Goal: Find contact information: Find contact information

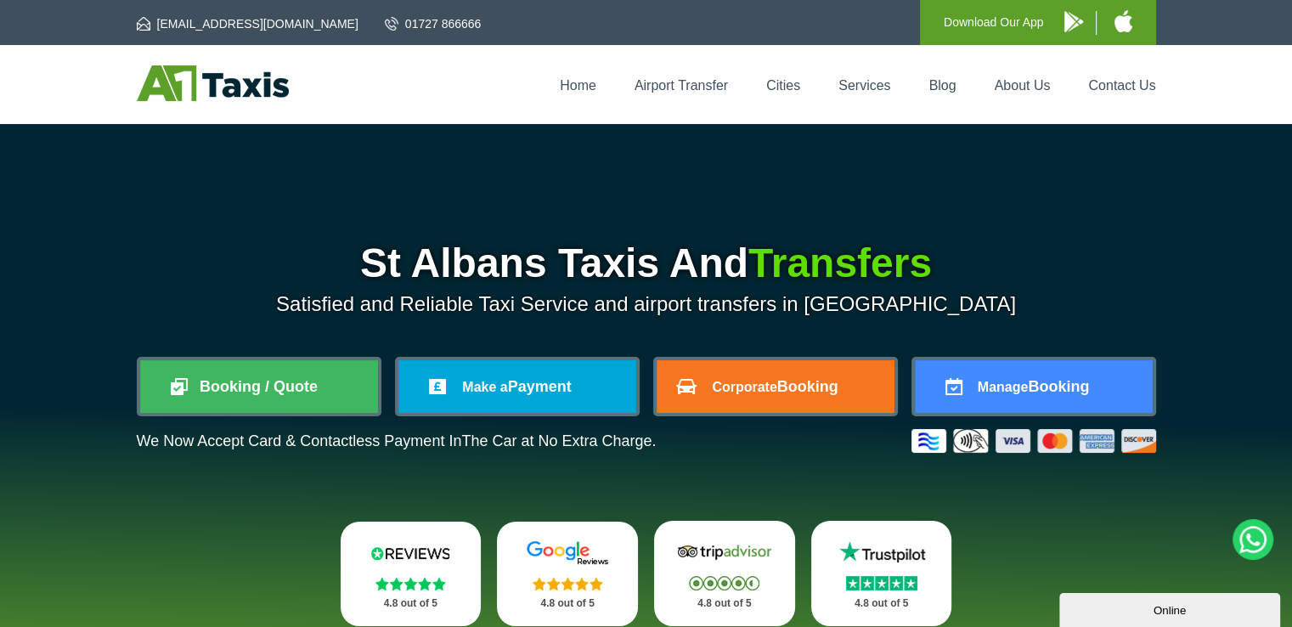
click at [1117, 72] on div "Home Airport Transfer Cities Services Blog About Us Contact Us" at bounding box center [646, 84] width 1019 height 38
click at [1115, 87] on link "Contact Us" at bounding box center [1121, 85] width 67 height 14
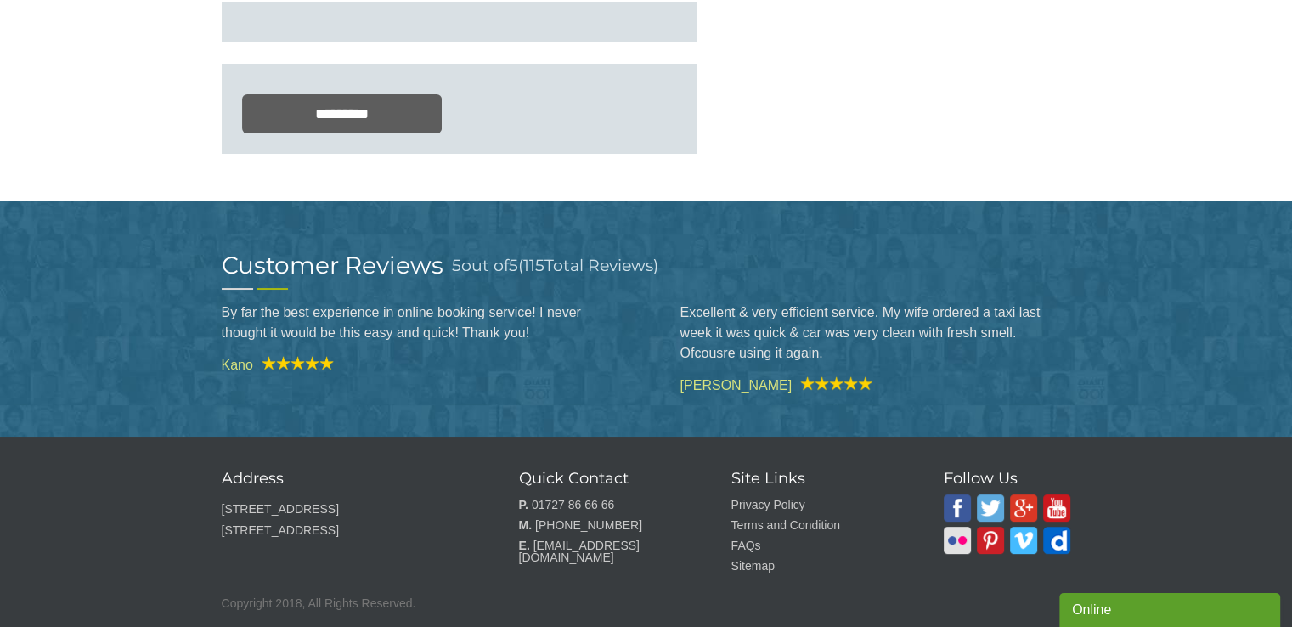
scroll to position [628, 0]
drag, startPoint x: 531, startPoint y: 538, endPoint x: 655, endPoint y: 548, distance: 124.4
click at [655, 548] on li "E. admin@a1taxis.net" at bounding box center [604, 551] width 170 height 32
copy link "[EMAIL_ADDRESS][DOMAIN_NAME]"
drag, startPoint x: 526, startPoint y: 515, endPoint x: 634, endPoint y: 517, distance: 107.9
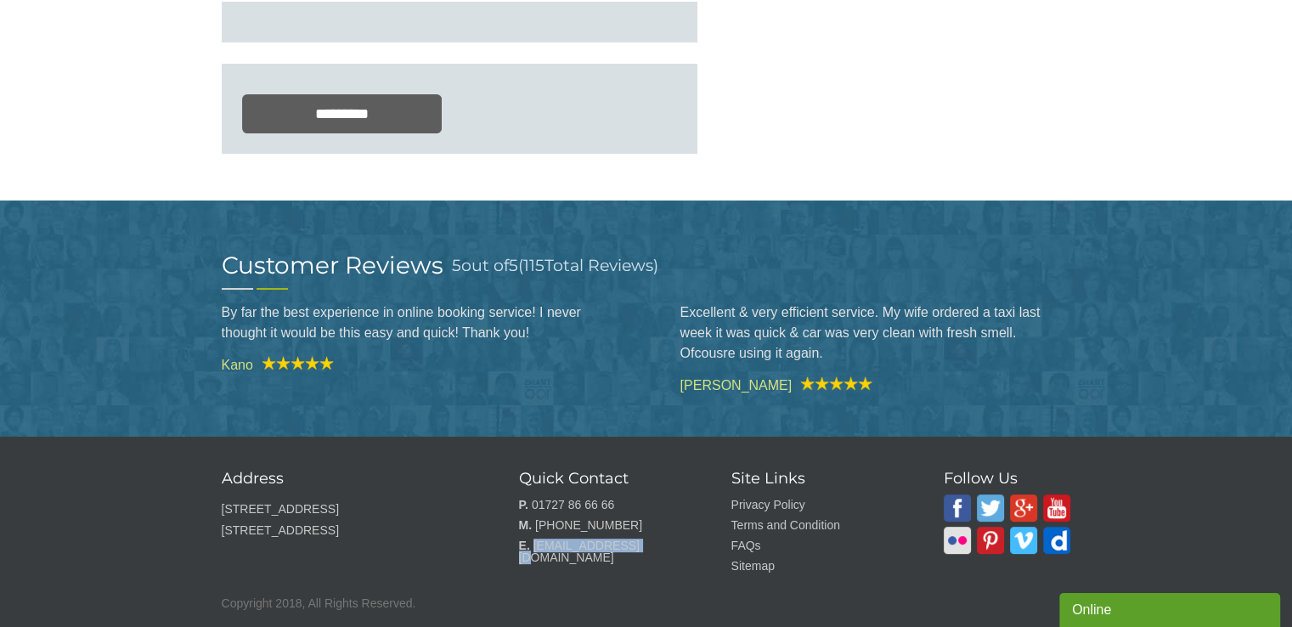
click at [634, 517] on li "M. +441727 86 66 66" at bounding box center [604, 525] width 170 height 20
copy li ". +441727 86 66 66"
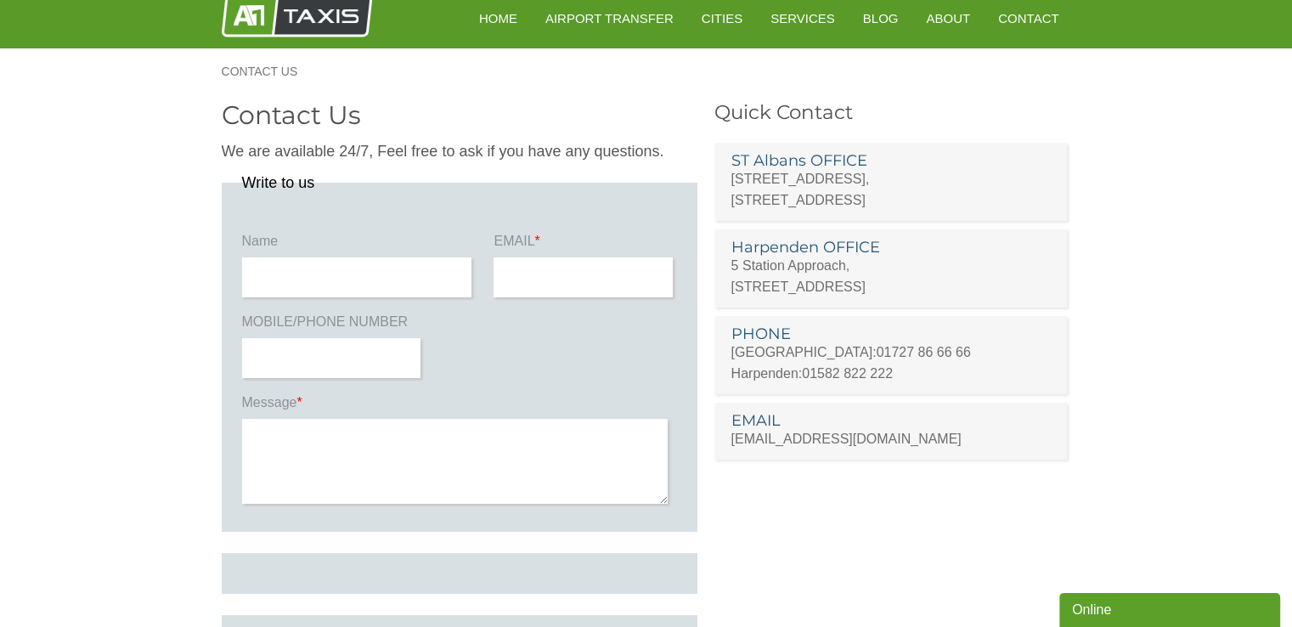
scroll to position [0, 0]
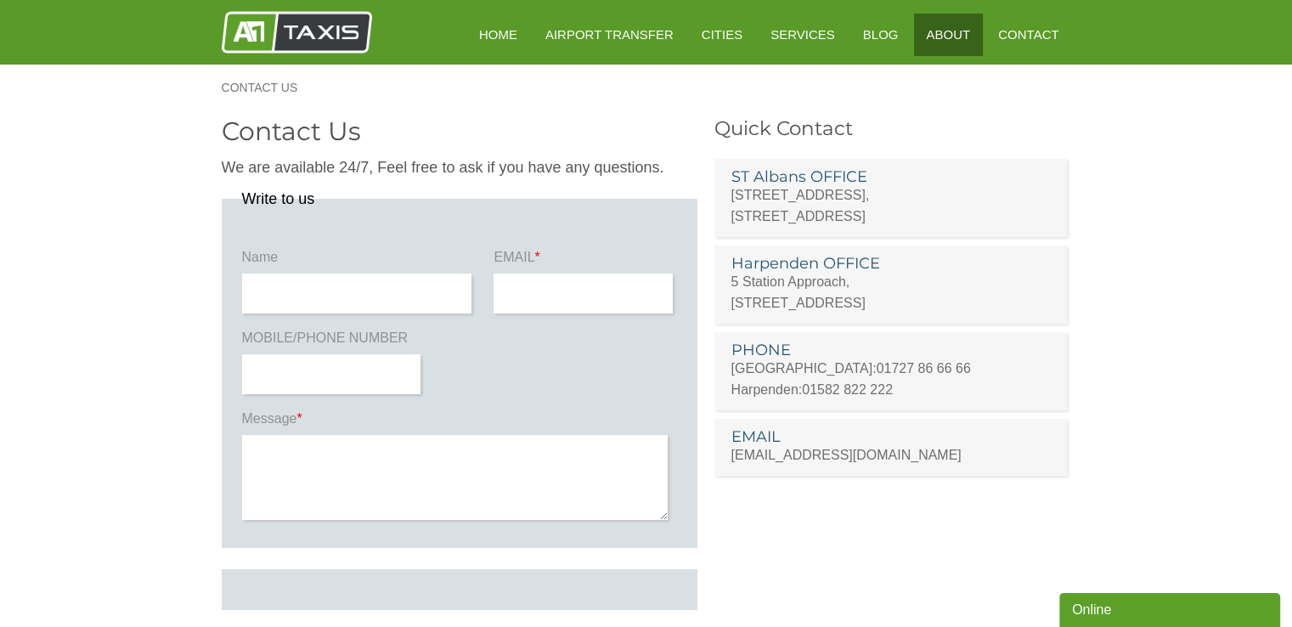
click at [952, 44] on link "About" at bounding box center [948, 35] width 68 height 42
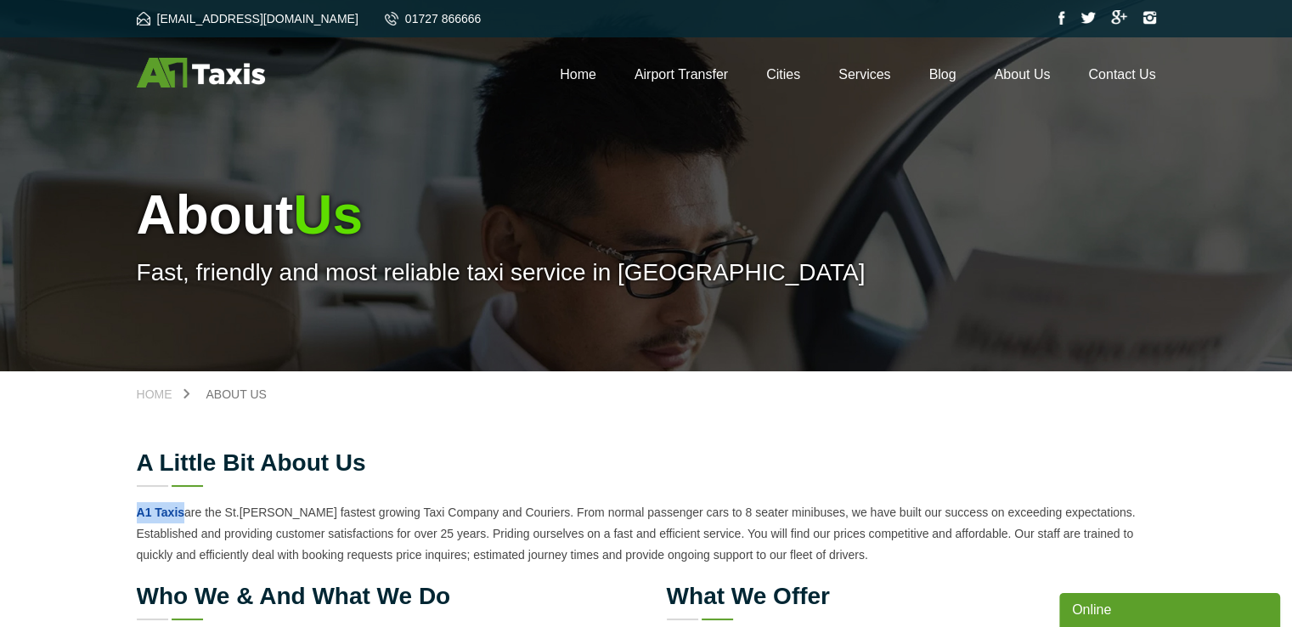
drag, startPoint x: 129, startPoint y: 512, endPoint x: 183, endPoint y: 510, distance: 54.4
drag, startPoint x: 183, startPoint y: 510, endPoint x: 162, endPoint y: 516, distance: 22.3
drag, startPoint x: 162, startPoint y: 516, endPoint x: 112, endPoint y: 459, distance: 75.8
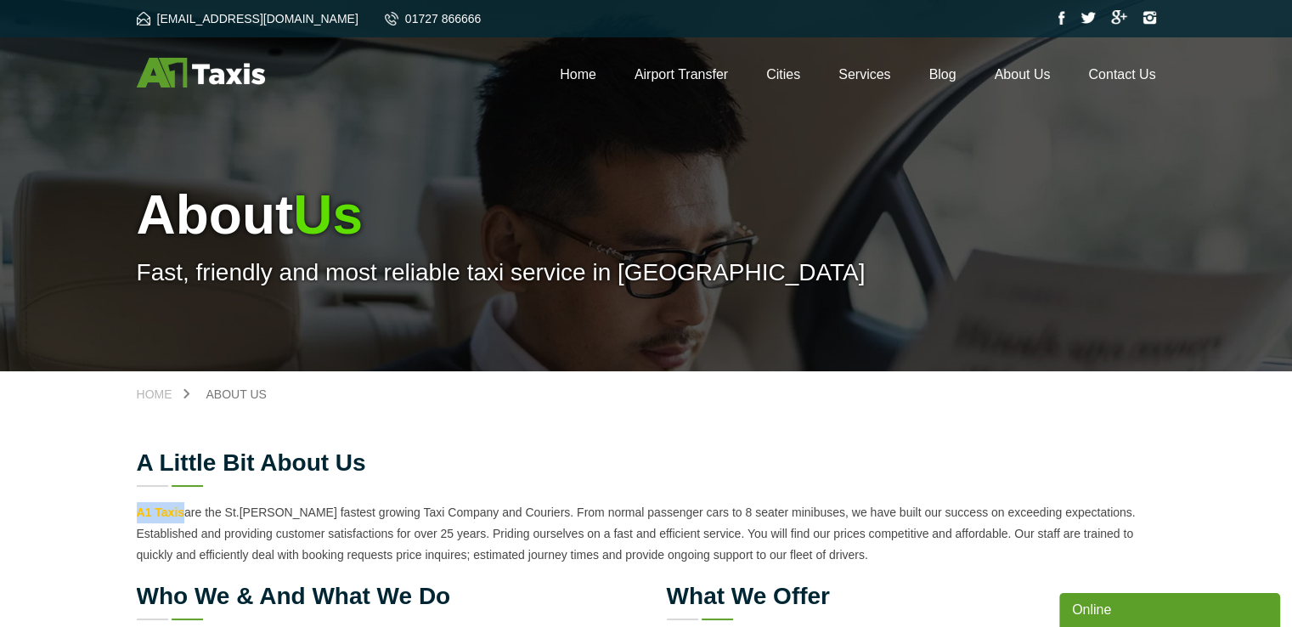
drag, startPoint x: 115, startPoint y: 504, endPoint x: 182, endPoint y: 513, distance: 66.8
copy link "A1 Taxis"
